Goal: Navigation & Orientation: Find specific page/section

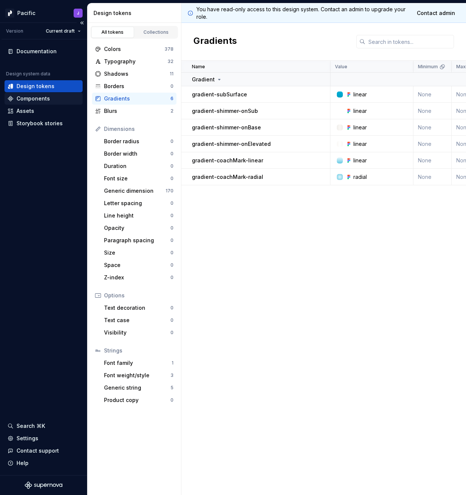
click at [41, 97] on div "Components" at bounding box center [33, 99] width 33 height 8
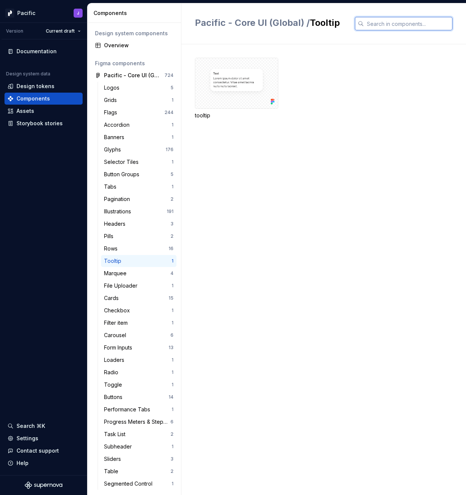
click at [402, 21] on input "text" at bounding box center [408, 24] width 89 height 14
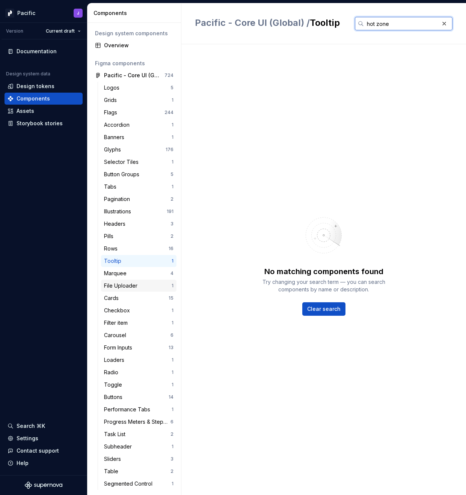
type input "hot zone"
click at [155, 290] on div "File Uploader 1" at bounding box center [138, 286] width 75 height 12
click at [153, 301] on div "Cards" at bounding box center [136, 299] width 65 height 8
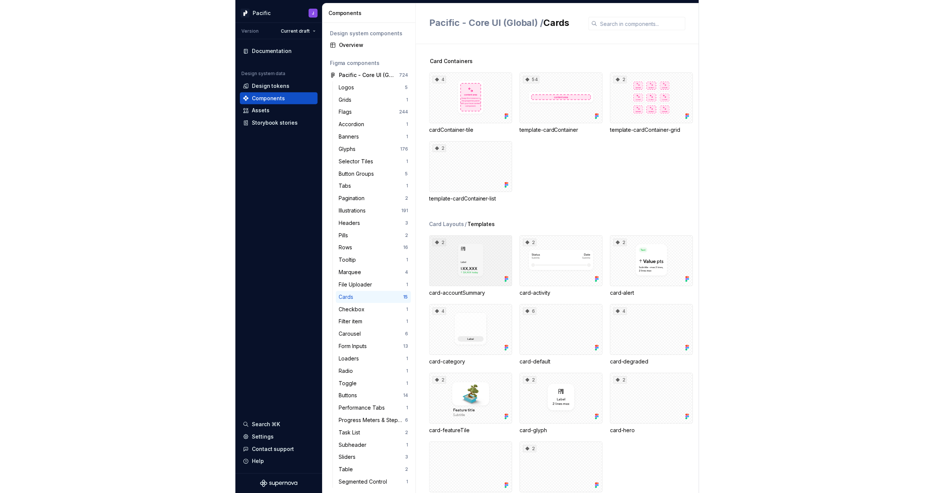
scroll to position [5, 0]
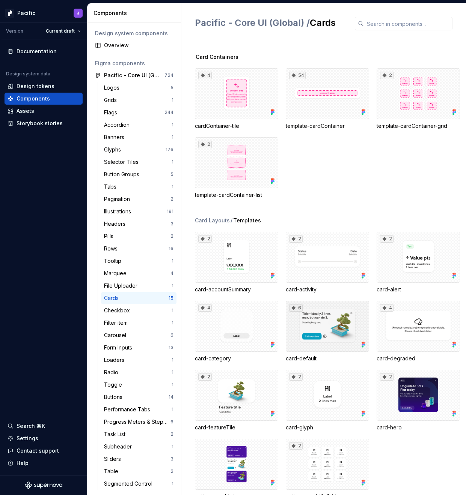
click at [328, 327] on div "6" at bounding box center [327, 326] width 83 height 51
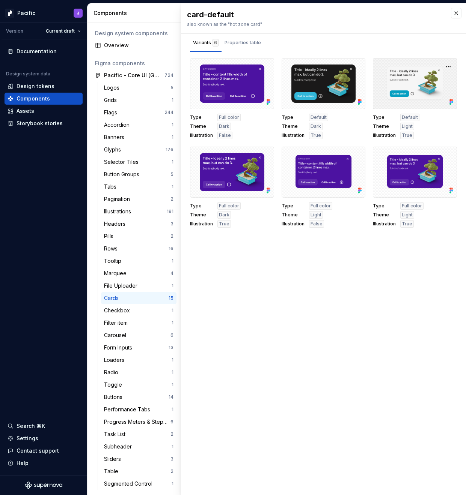
click at [427, 74] on div at bounding box center [415, 83] width 84 height 51
click at [412, 79] on div at bounding box center [415, 83] width 84 height 51
click at [450, 66] on button "button" at bounding box center [448, 67] width 11 height 11
click at [378, 331] on div "card-default also known as the "hot zone card" Variants 6 Properties table Type…" at bounding box center [323, 249] width 285 height 492
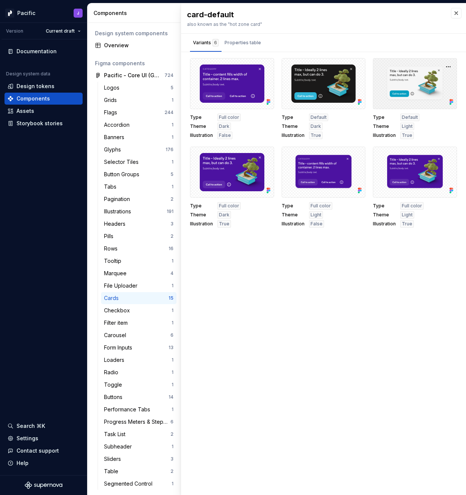
click at [404, 83] on div at bounding box center [415, 83] width 84 height 51
click at [449, 64] on button "button" at bounding box center [448, 67] width 11 height 11
click at [431, 80] on div "Open in [GEOGRAPHIC_DATA]" at bounding box center [424, 89] width 49 height 23
